Goal: Information Seeking & Learning: Learn about a topic

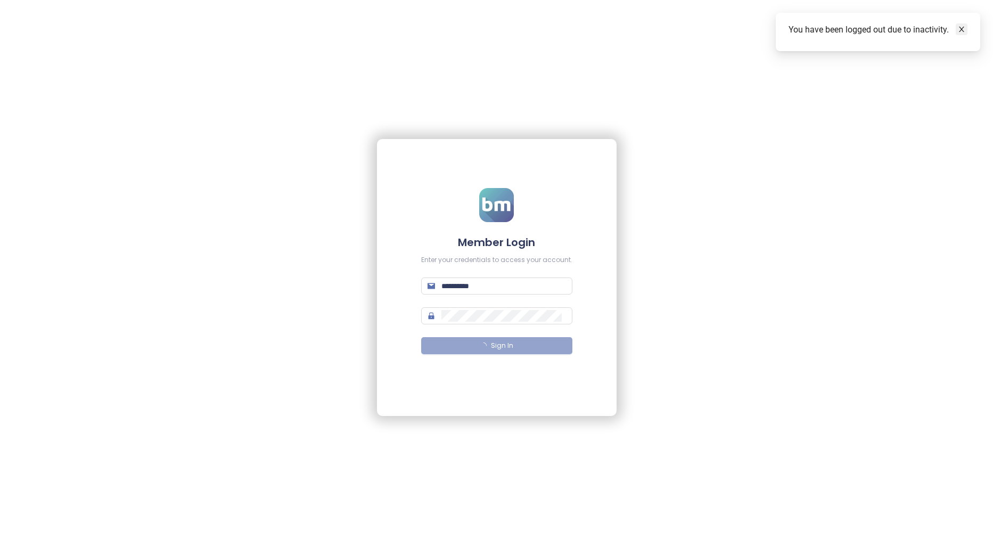
click at [962, 32] on icon "close" at bounding box center [961, 29] width 7 height 7
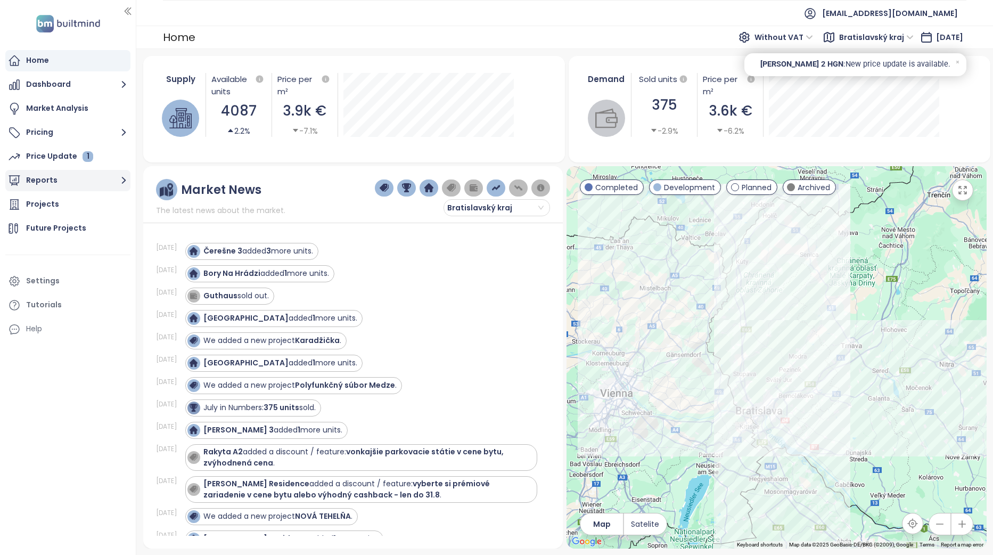
click at [86, 176] on button "Reports" at bounding box center [67, 180] width 125 height 21
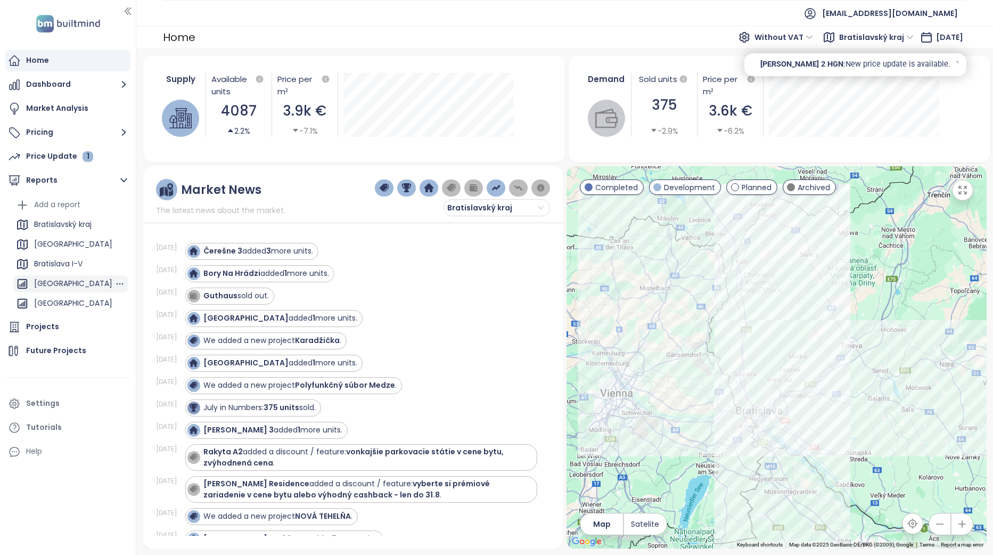
click at [76, 282] on div "[GEOGRAPHIC_DATA]" at bounding box center [73, 283] width 78 height 13
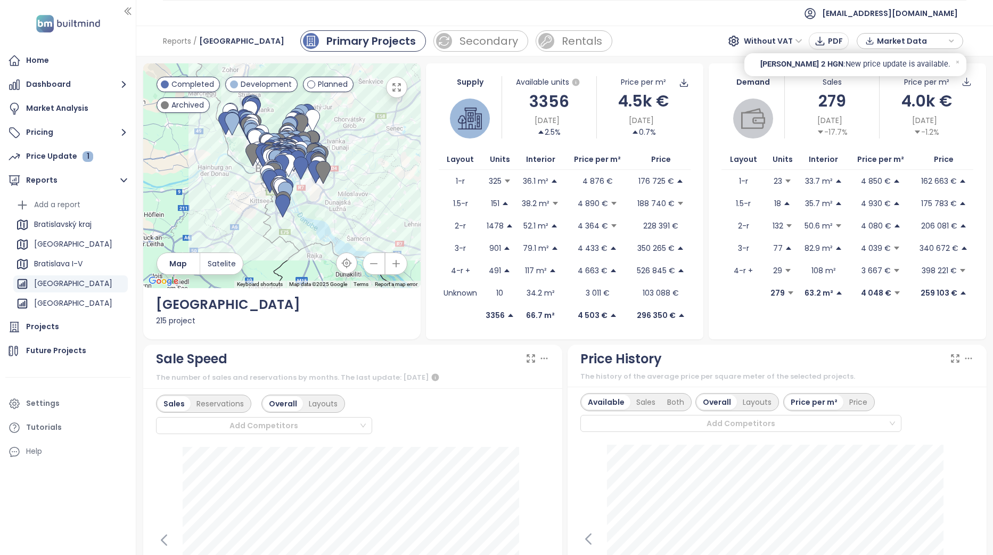
click at [706, 283] on div "Demand Sales 279 [DATE] -17.7% Price per m² 4.0k € [DATE] -1.2% Layout Units In…" at bounding box center [847, 201] width 283 height 276
click at [958, 60] on icon at bounding box center [957, 62] width 7 height 7
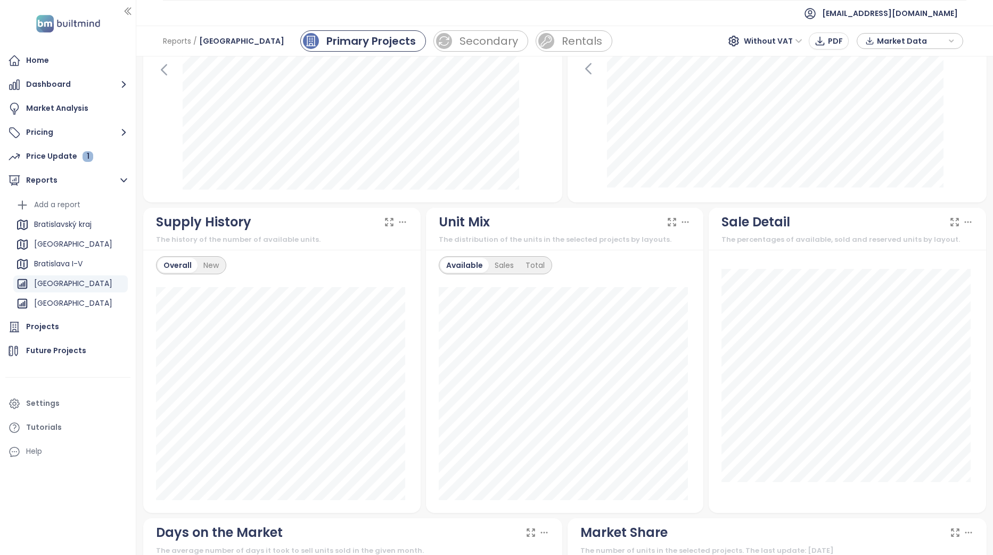
scroll to position [532, 0]
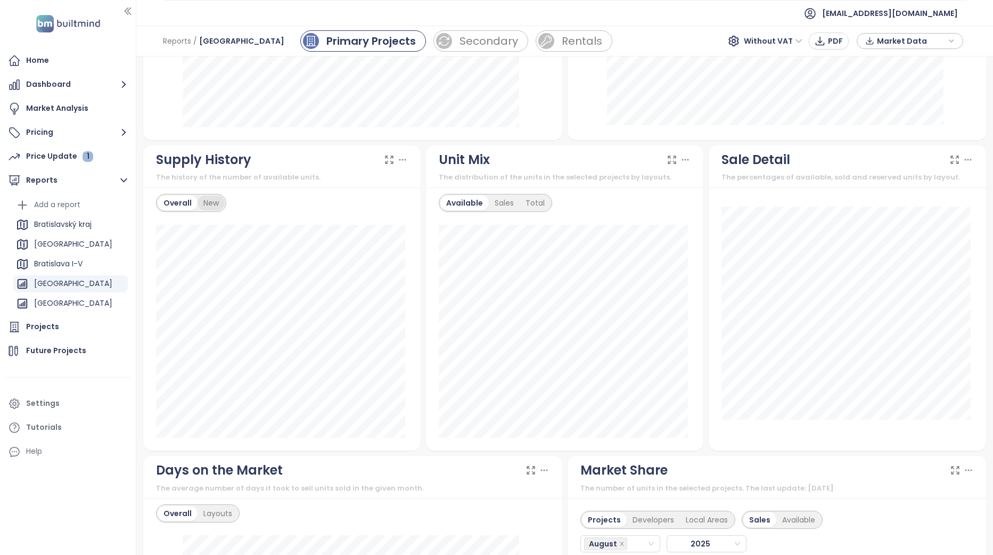
click at [213, 209] on div "New" at bounding box center [211, 202] width 27 height 15
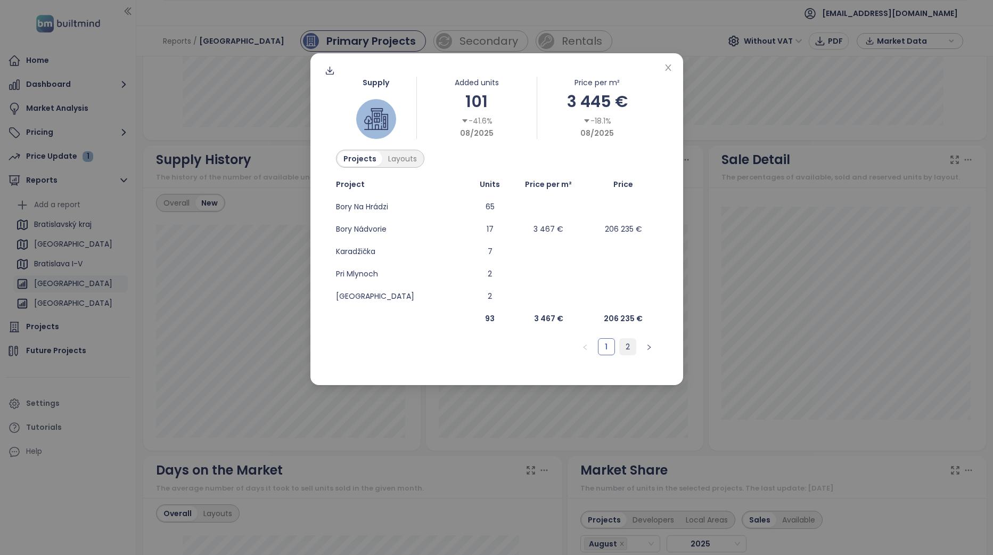
click at [631, 351] on link "2" at bounding box center [628, 347] width 16 height 16
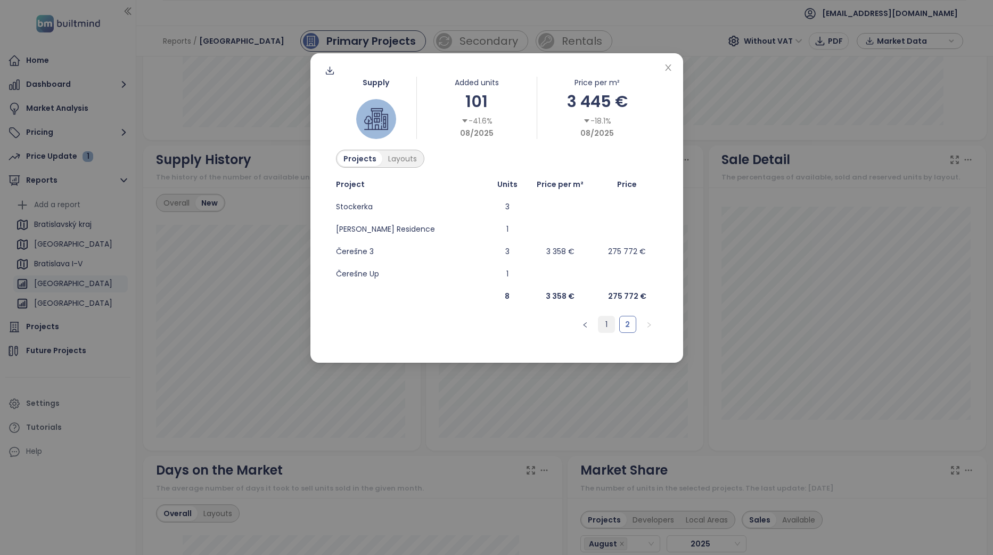
click at [604, 322] on link "1" at bounding box center [606, 324] width 16 height 16
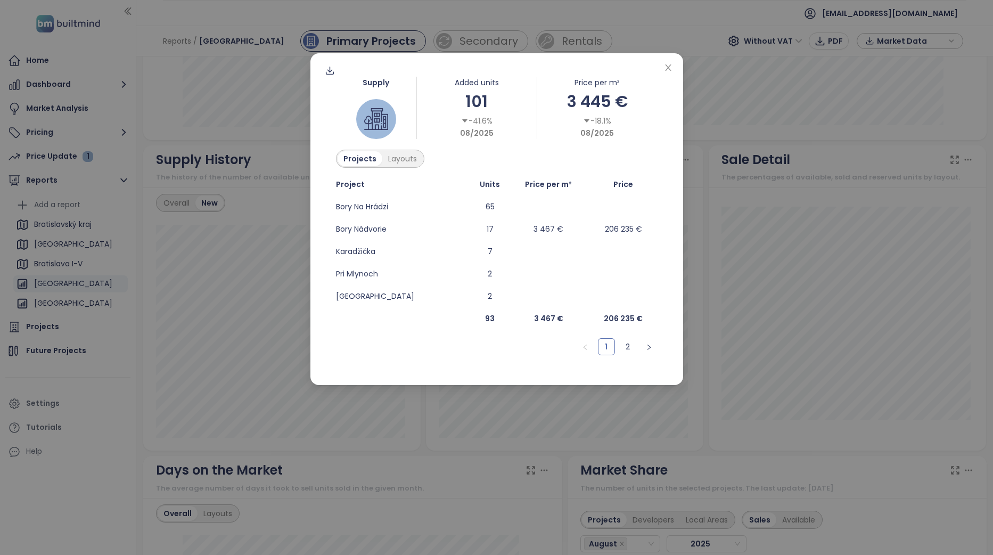
click at [720, 157] on div "Supply Added units 101 -41.6% 08/2025 Price per m² 3 445 € -18.1% 08/2025 Proje…" at bounding box center [496, 277] width 993 height 555
click at [671, 67] on icon "close" at bounding box center [668, 67] width 9 height 9
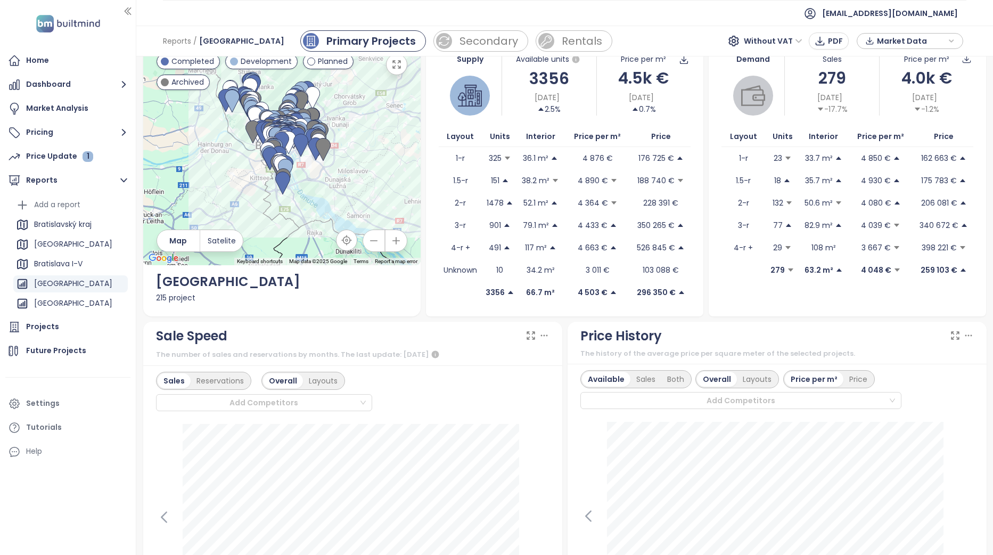
scroll to position [0, 0]
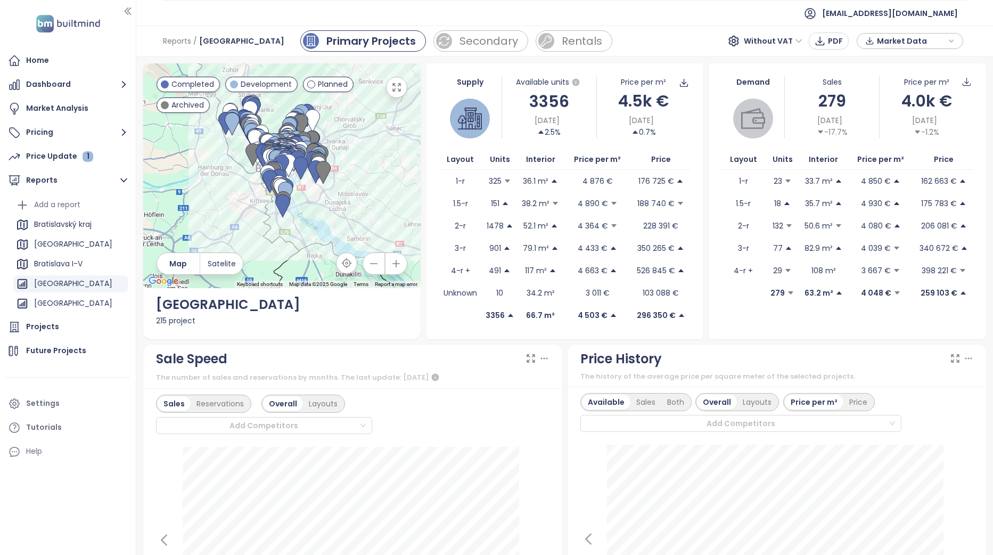
click at [665, 48] on div "Reports / [GEOGRAPHIC_DATA] Primary Projects Secondary Rentals Without VAT PDF …" at bounding box center [564, 41] width 857 height 31
